Goal: Task Accomplishment & Management: Manage account settings

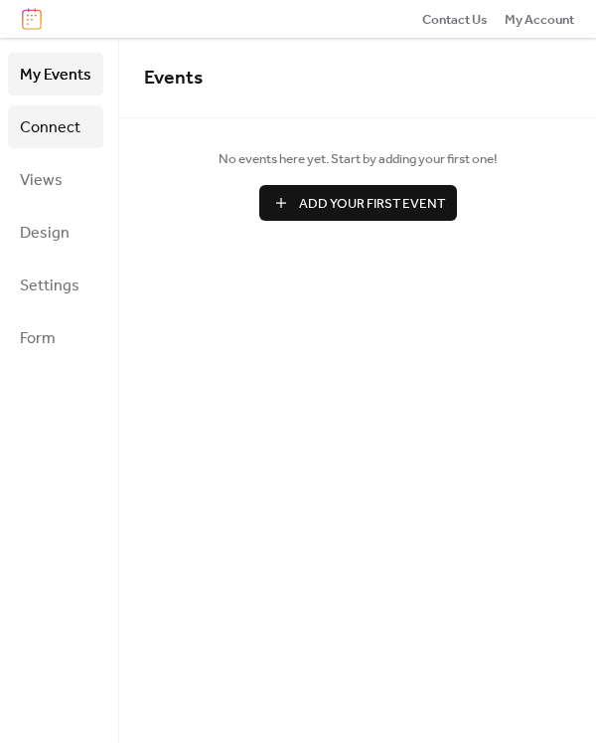
click at [65, 136] on span "Connect" at bounding box center [50, 127] width 61 height 31
click at [64, 127] on span "Connect" at bounding box center [50, 127] width 61 height 31
click at [45, 124] on span "Connect" at bounding box center [50, 127] width 61 height 31
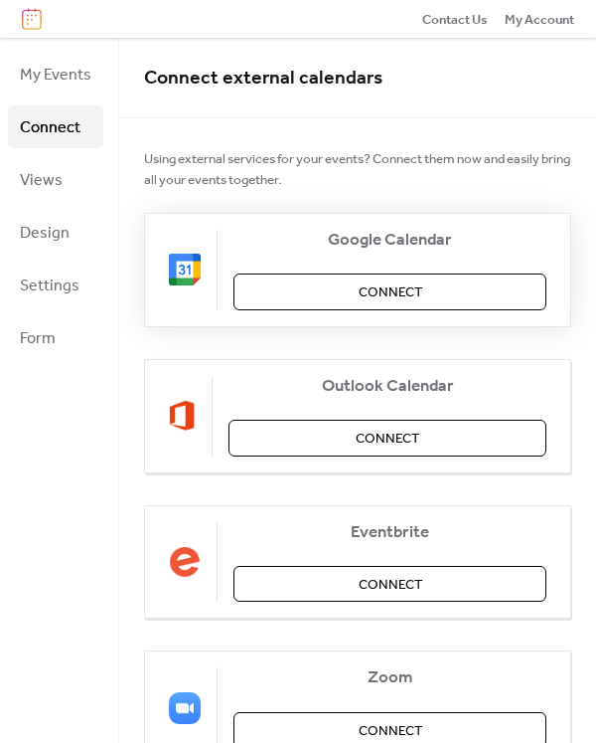
click at [360, 302] on span "Connect" at bounding box center [391, 292] width 64 height 20
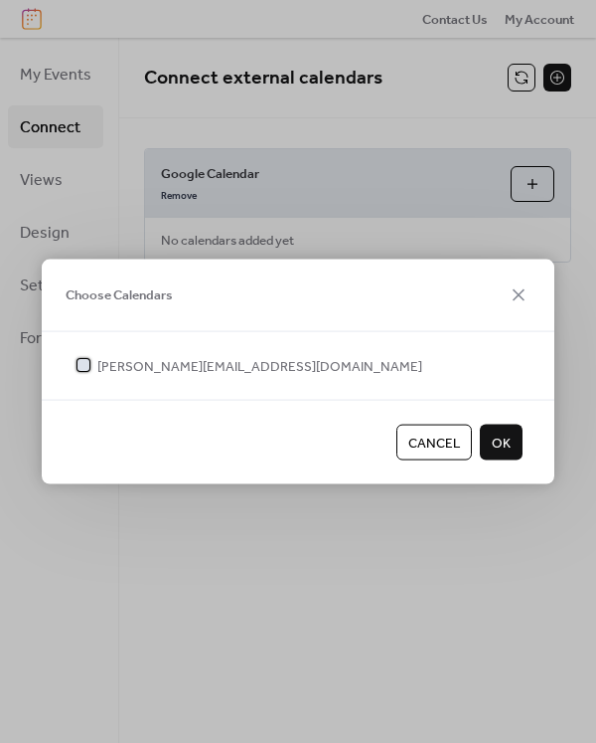
click at [85, 363] on div at bounding box center [84, 365] width 12 height 12
click at [493, 440] on span "OK" at bounding box center [501, 443] width 19 height 20
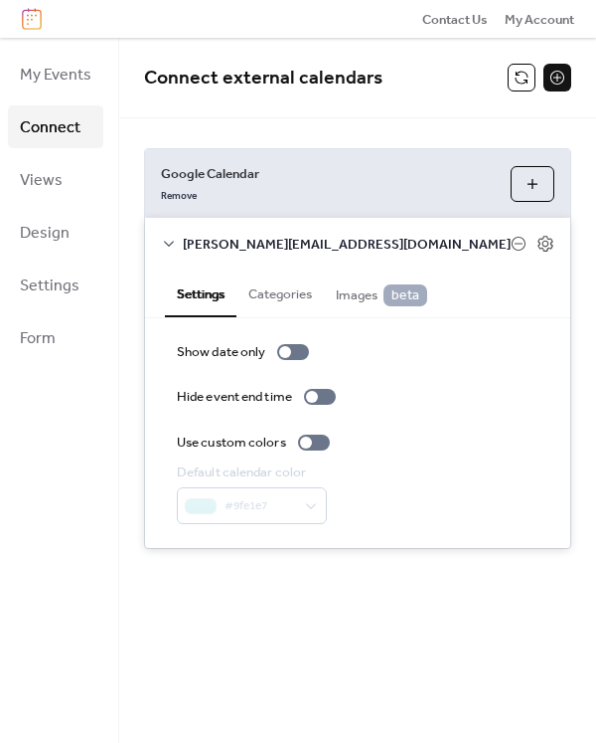
click at [446, 107] on div "Connect external calendars" at bounding box center [357, 78] width 477 height 81
click at [189, 192] on link "Remove" at bounding box center [179, 194] width 36 height 20
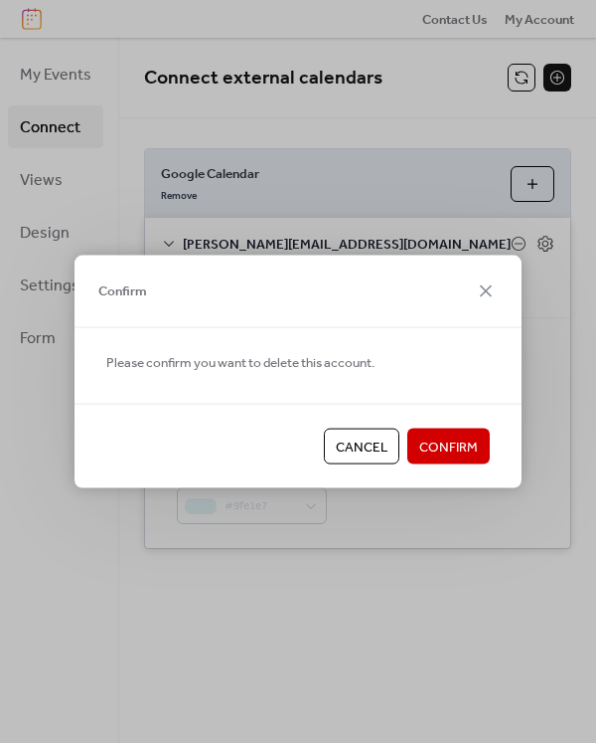
click at [449, 428] on button "Confirm" at bounding box center [449, 446] width 83 height 36
